Goal: Navigation & Orientation: Find specific page/section

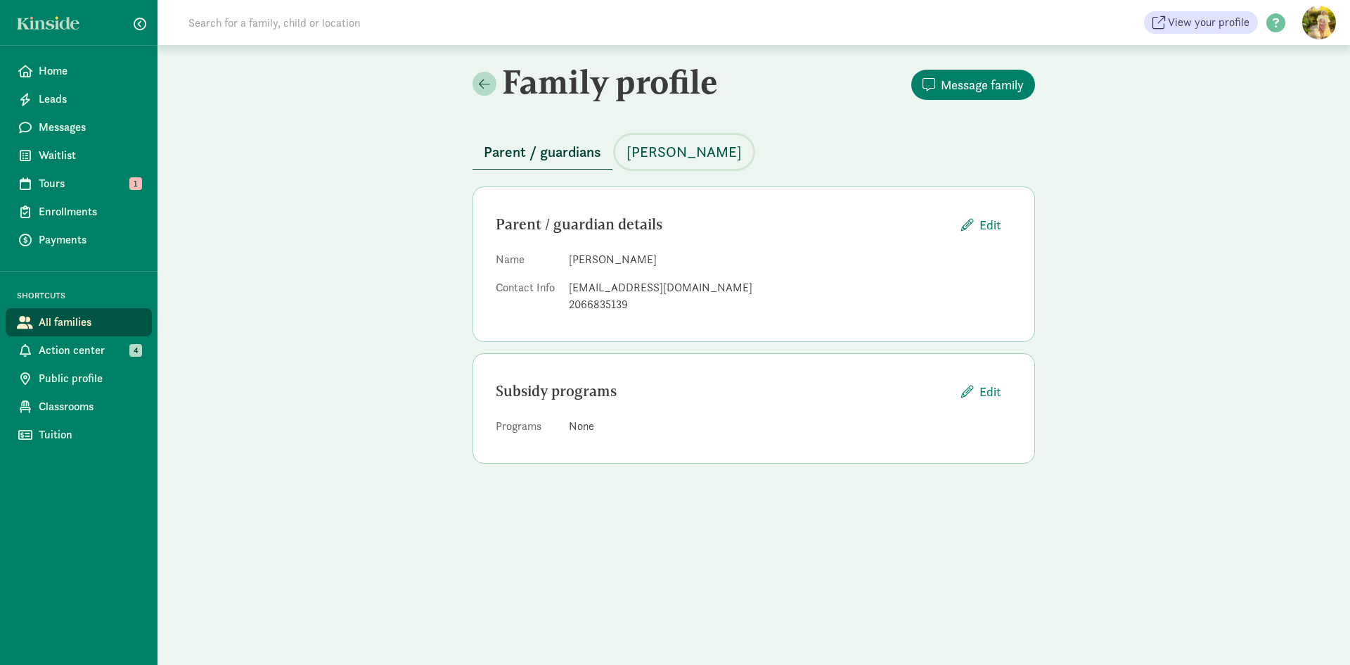
click at [684, 140] on button "Luca Schroeder" at bounding box center [684, 152] width 138 height 34
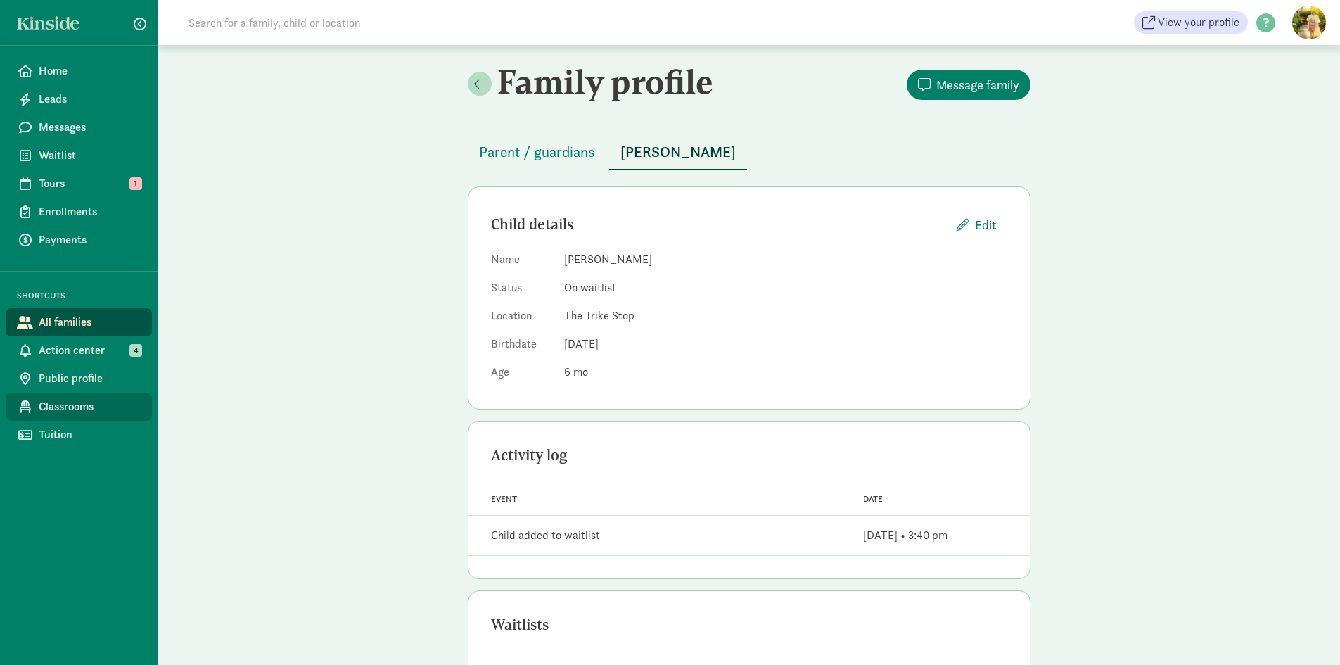
click at [57, 410] on span "Classrooms" at bounding box center [90, 406] width 102 height 17
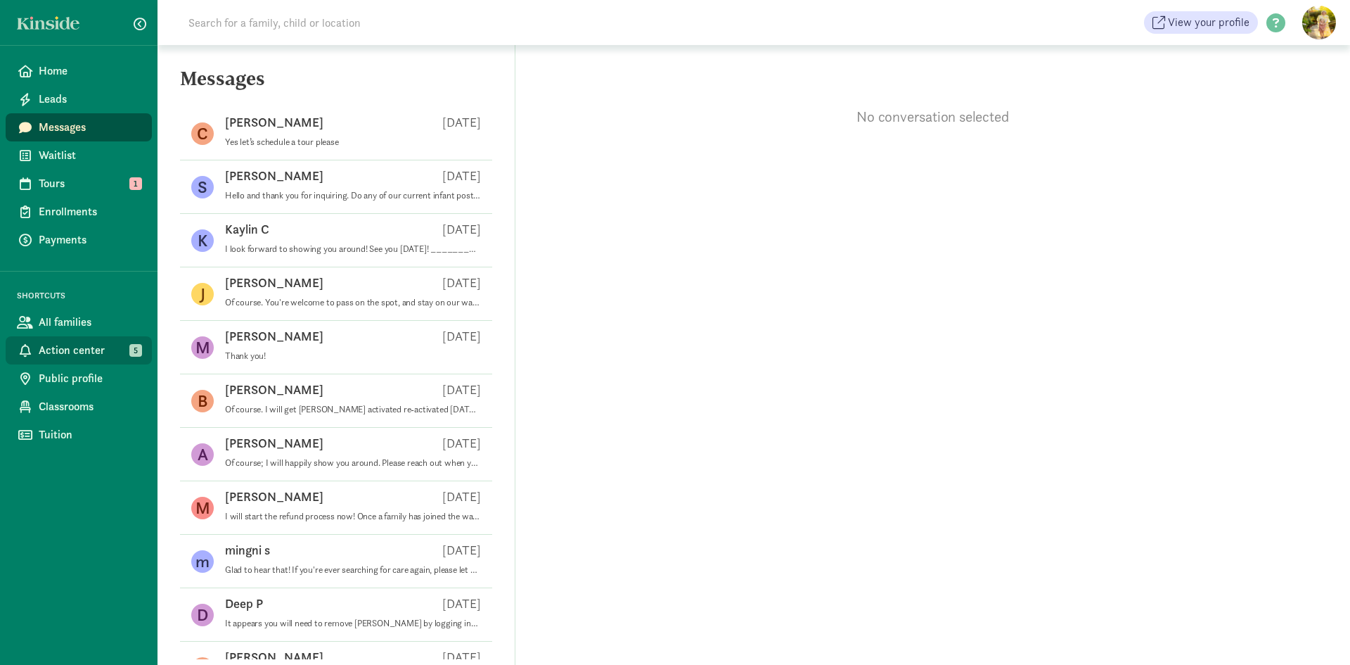
click at [72, 352] on span "Action center" at bounding box center [90, 350] width 102 height 17
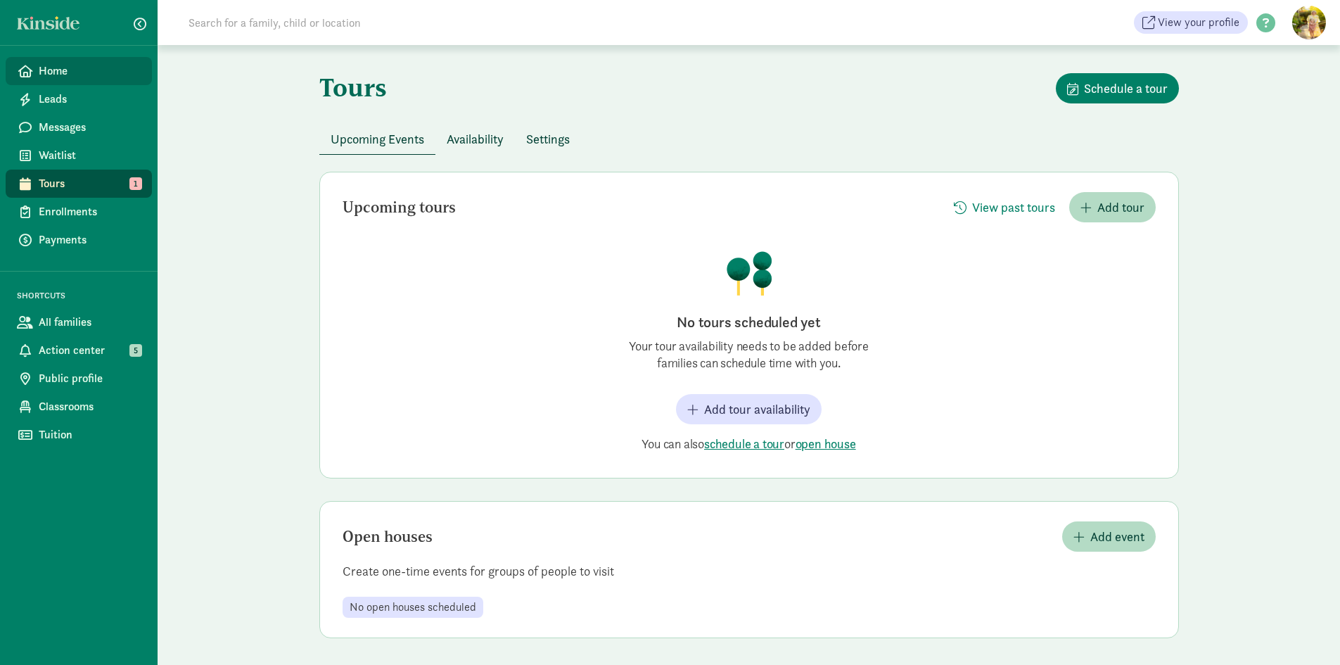
click at [68, 77] on span "Home" at bounding box center [90, 71] width 102 height 17
